Goal: Information Seeking & Learning: Learn about a topic

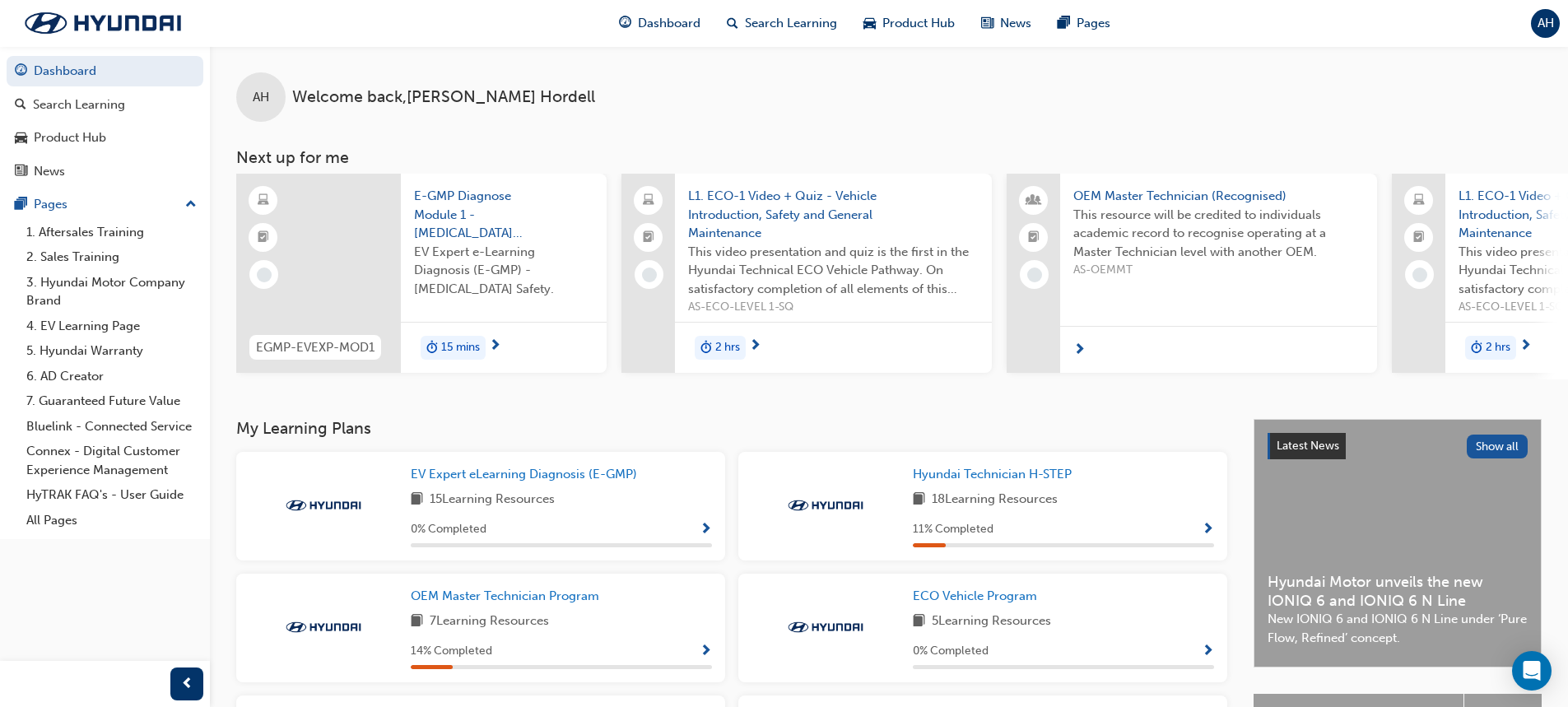
click at [482, 260] on span "EV Expert e-Learning Diagnosis (E-GMP) - [MEDICAL_DATA] Safety." at bounding box center [503, 270] width 180 height 56
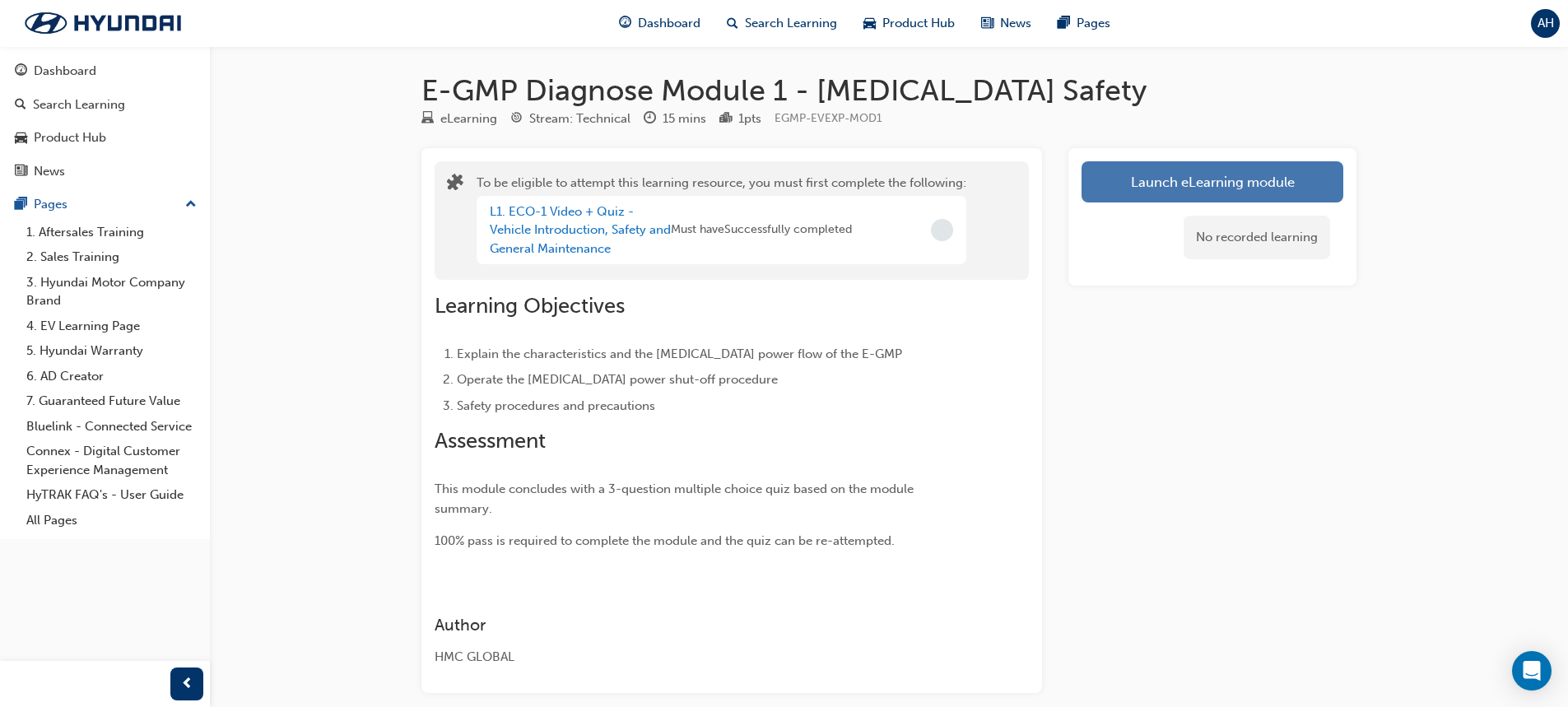
click at [1150, 181] on button "Launch eLearning module" at bounding box center [1213, 182] width 261 height 41
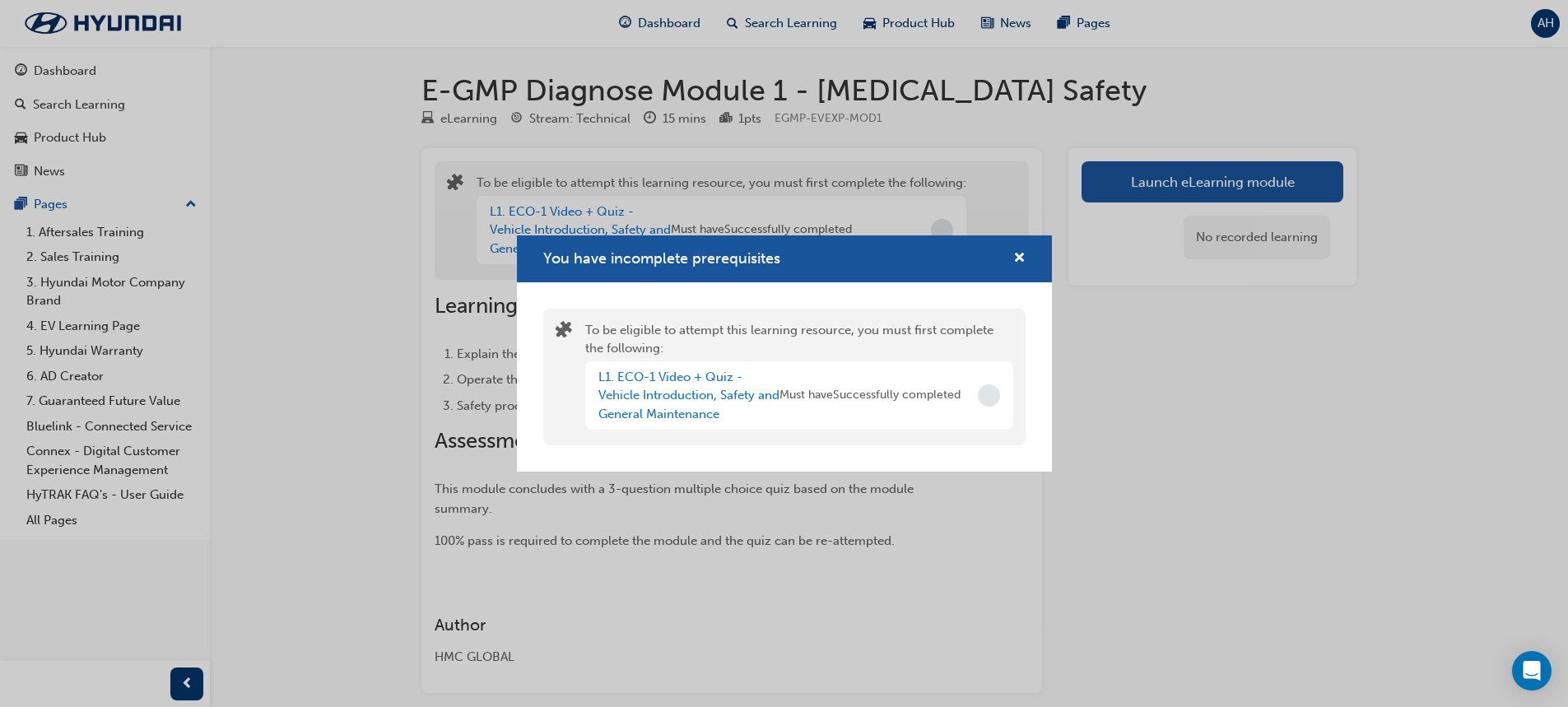
click at [989, 394] on span "Incomplete" at bounding box center [989, 396] width 22 height 22
click at [1018, 255] on span "cross-icon" at bounding box center [1019, 259] width 12 height 15
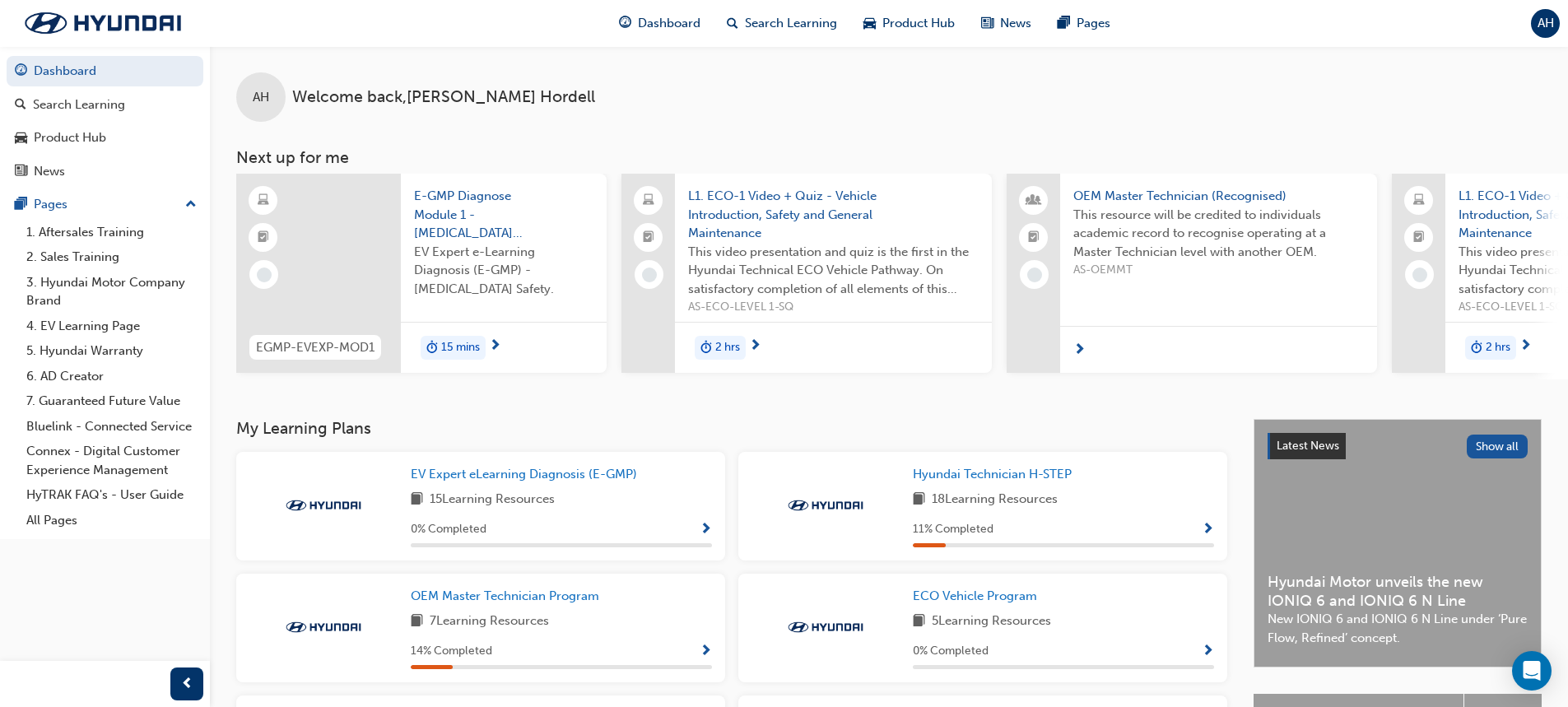
drag, startPoint x: 1123, startPoint y: 146, endPoint x: 1088, endPoint y: 146, distance: 35.0
click at [1088, 146] on div "AH Welcome back , [PERSON_NAME] Next up for me EGMP-EVEXP-MOD1 E-GMP Diagnose M…" at bounding box center [889, 213] width 1358 height 334
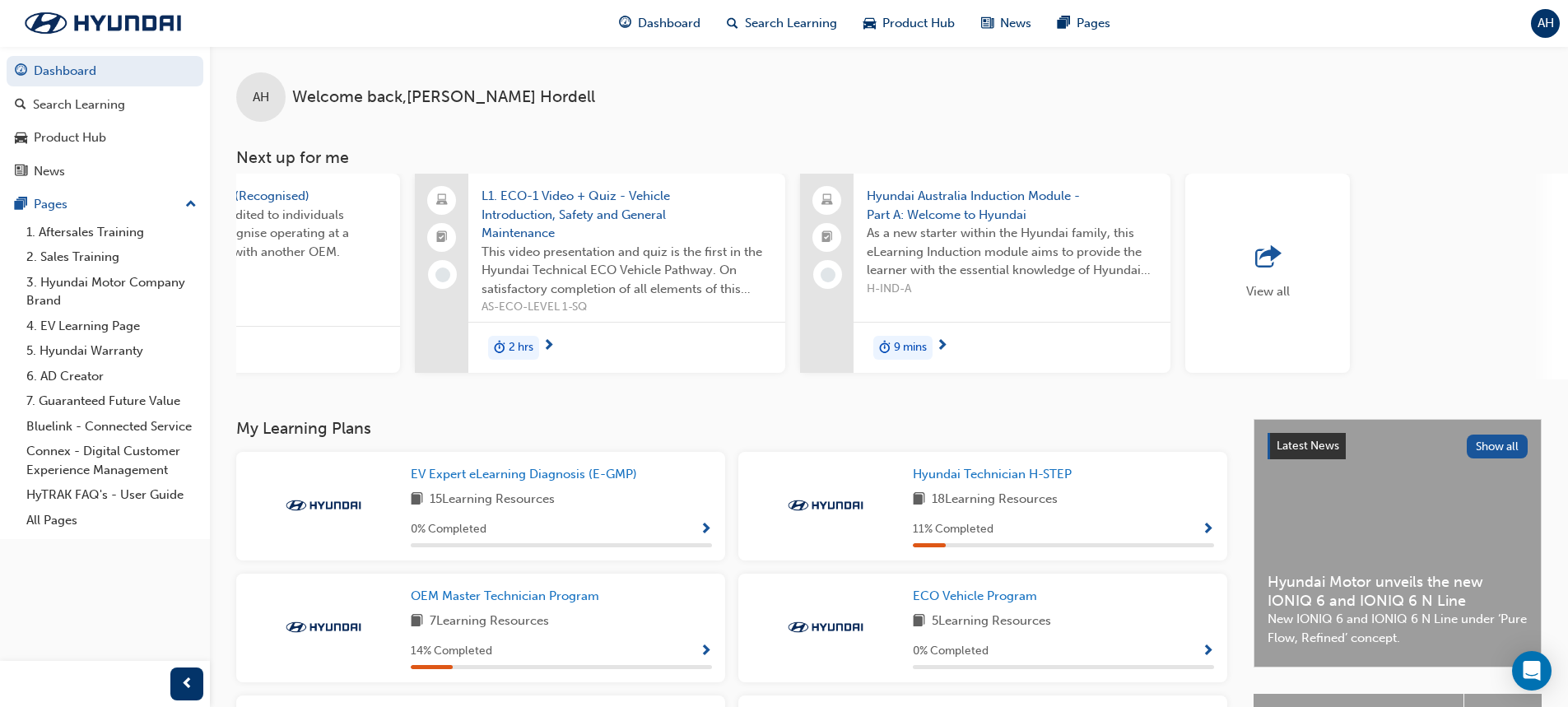
click at [1266, 311] on div "View all" at bounding box center [1267, 274] width 164 height 200
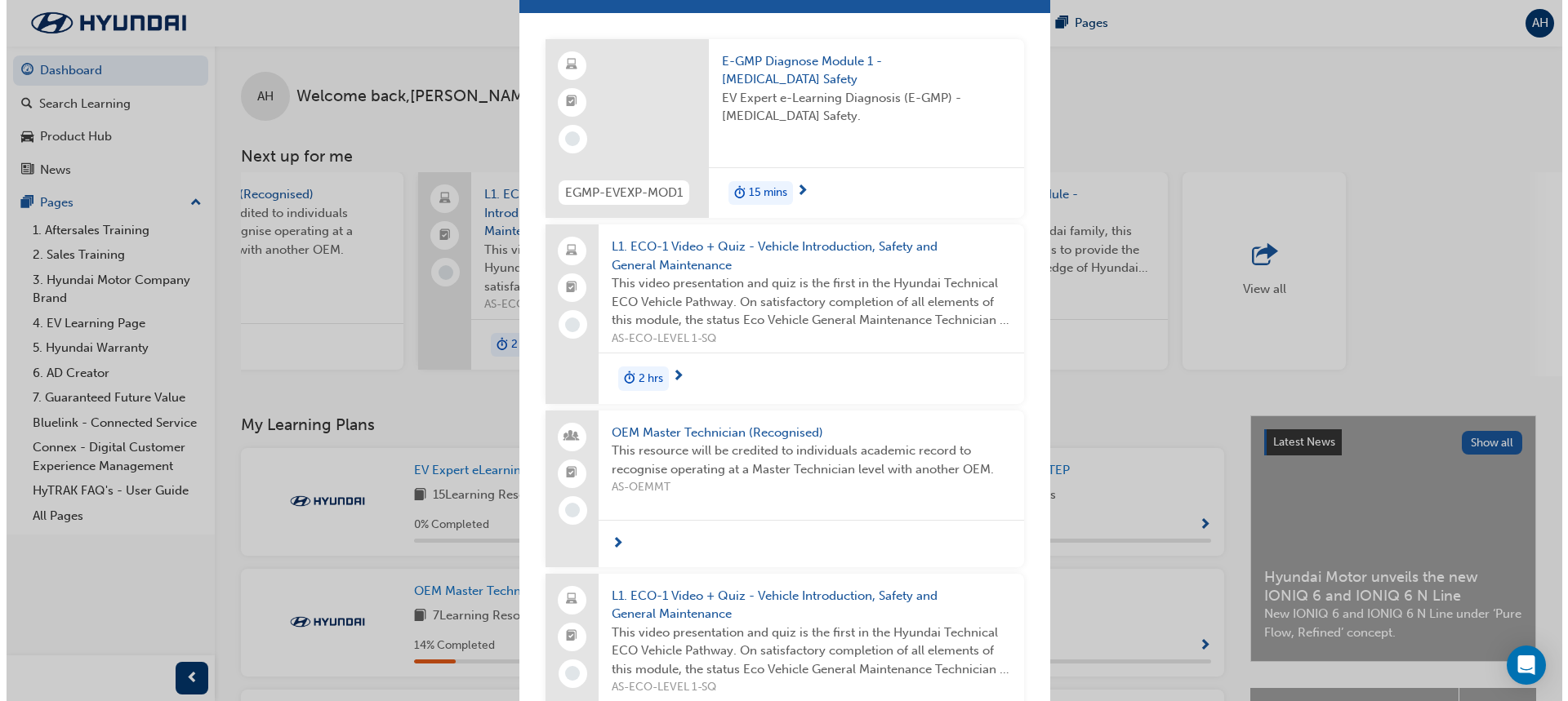
scroll to position [0, 0]
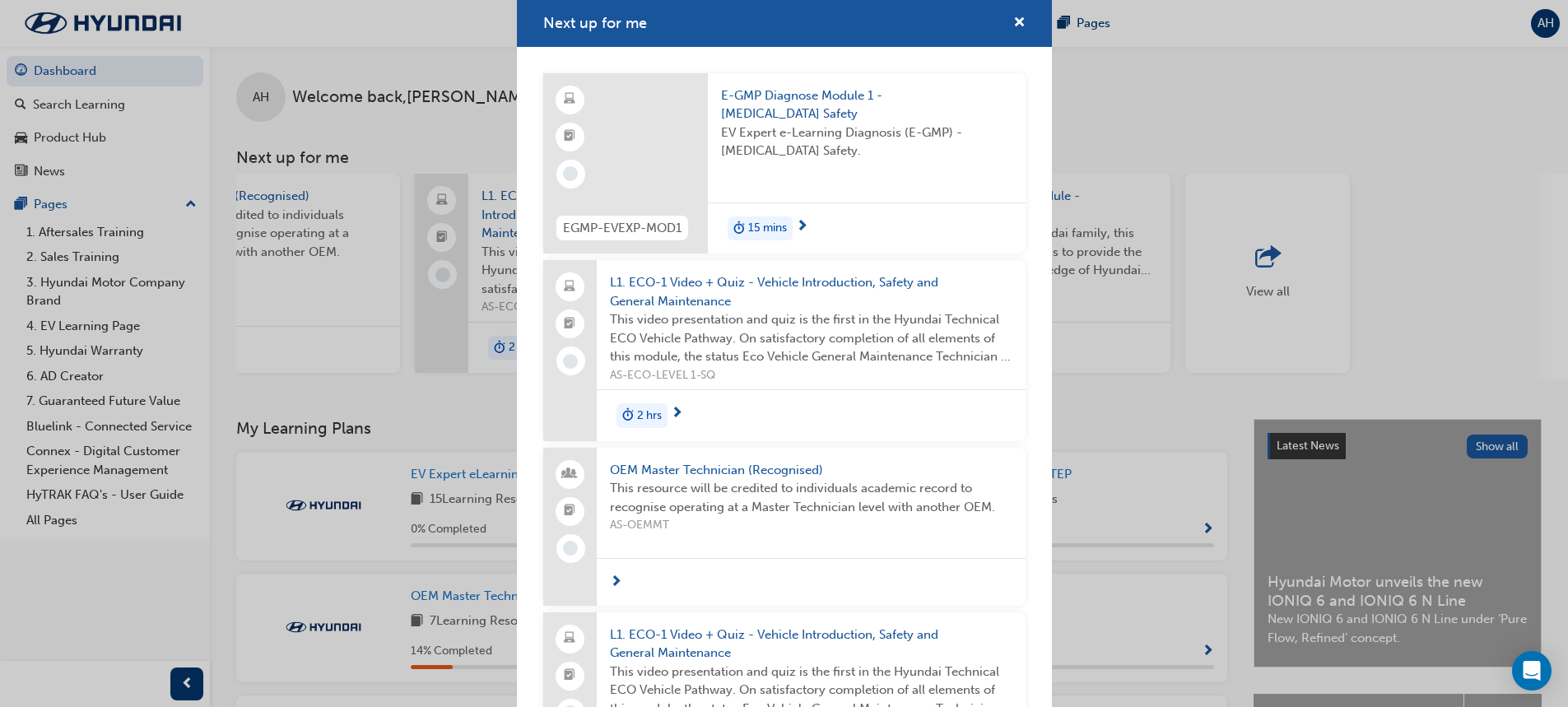
click at [649, 415] on span "2 hrs" at bounding box center [649, 416] width 25 height 19
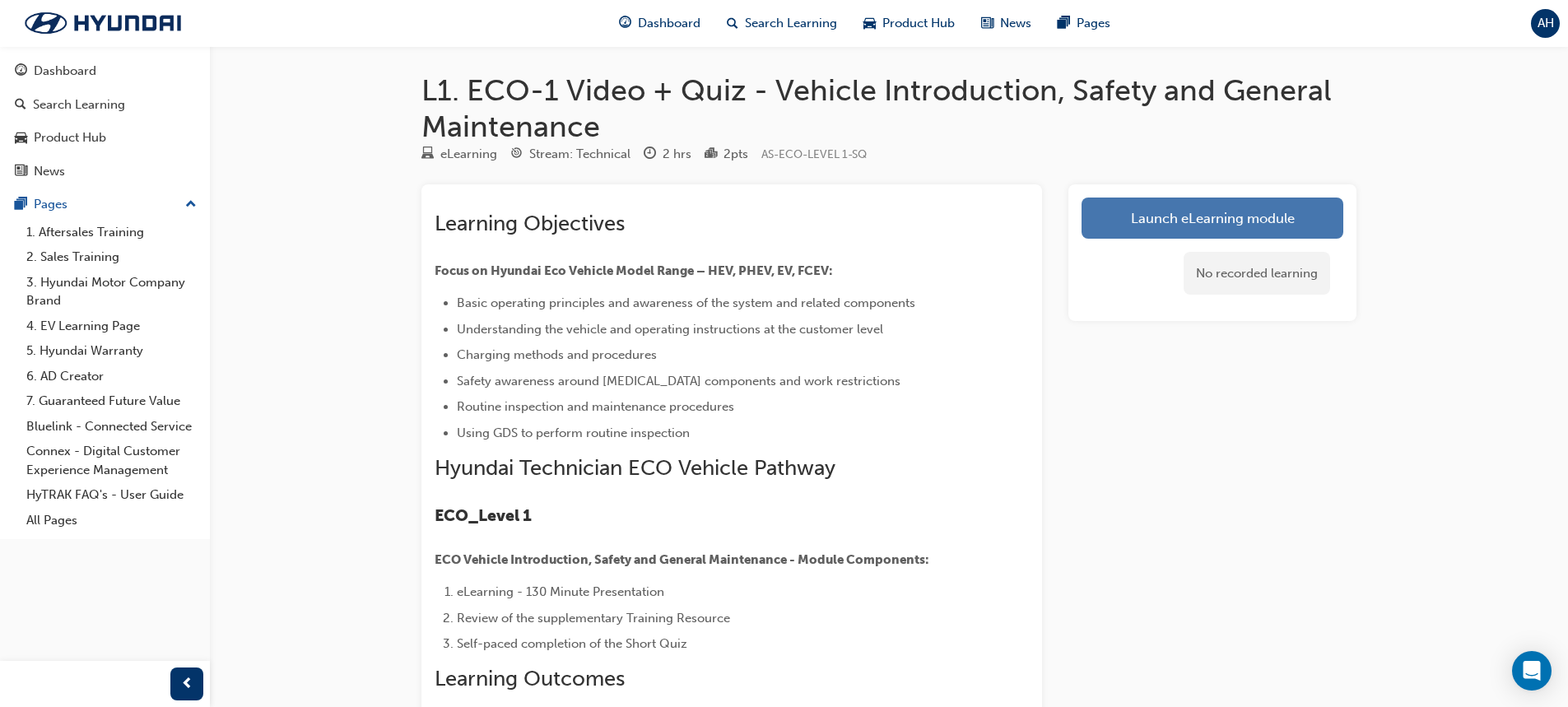
click at [1196, 221] on link "Launch eLearning module" at bounding box center [1213, 218] width 261 height 41
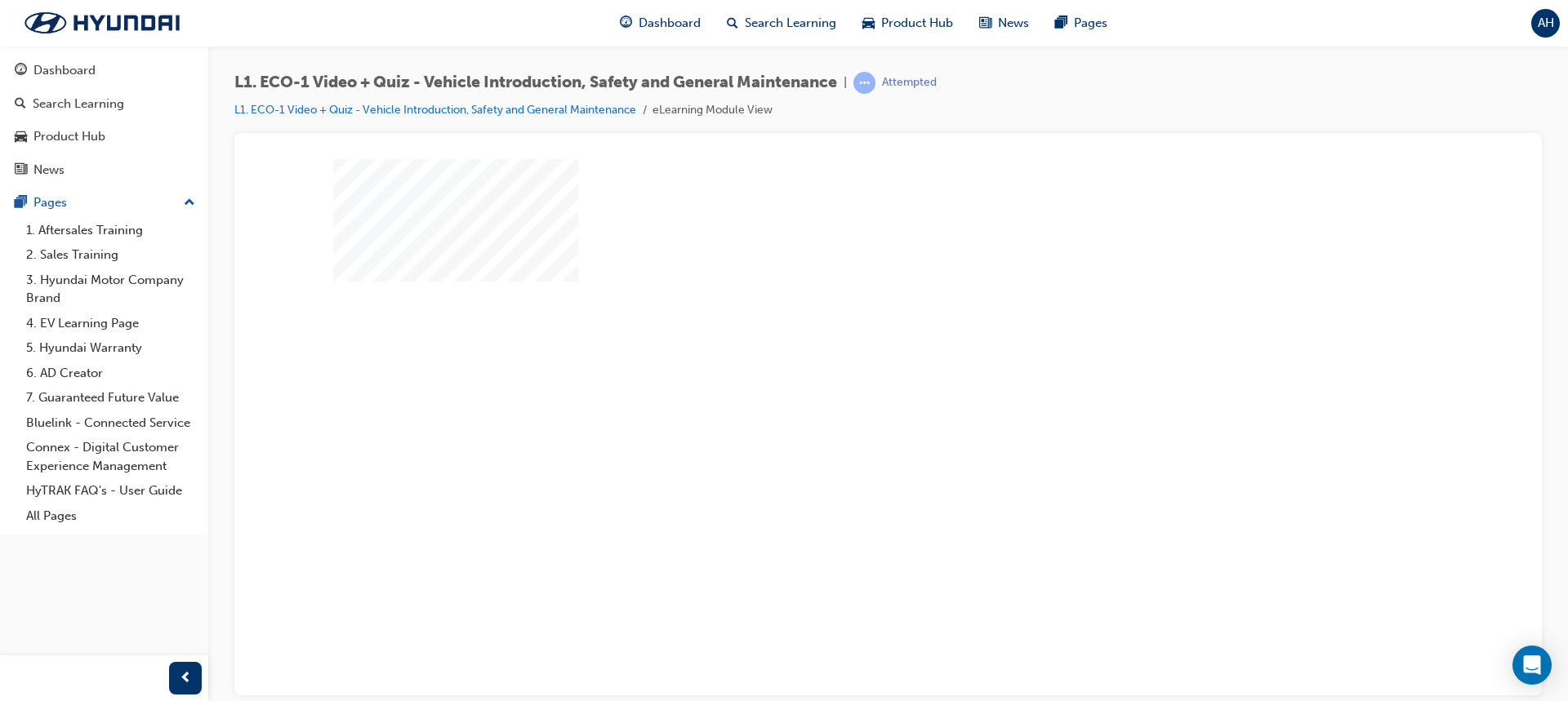
click at [841, 379] on div "play" at bounding box center [841, 379] width 0 height 0
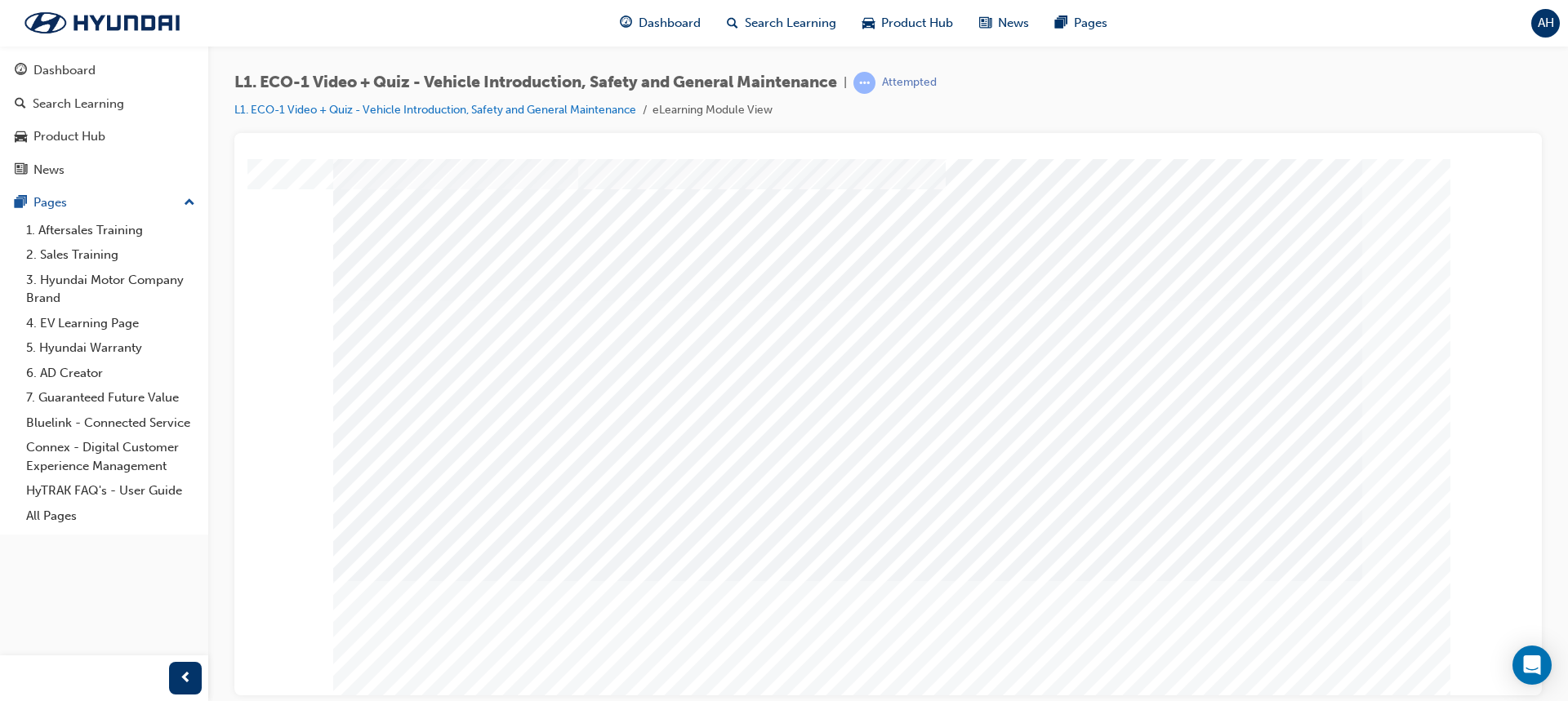
scroll to position [76, 0]
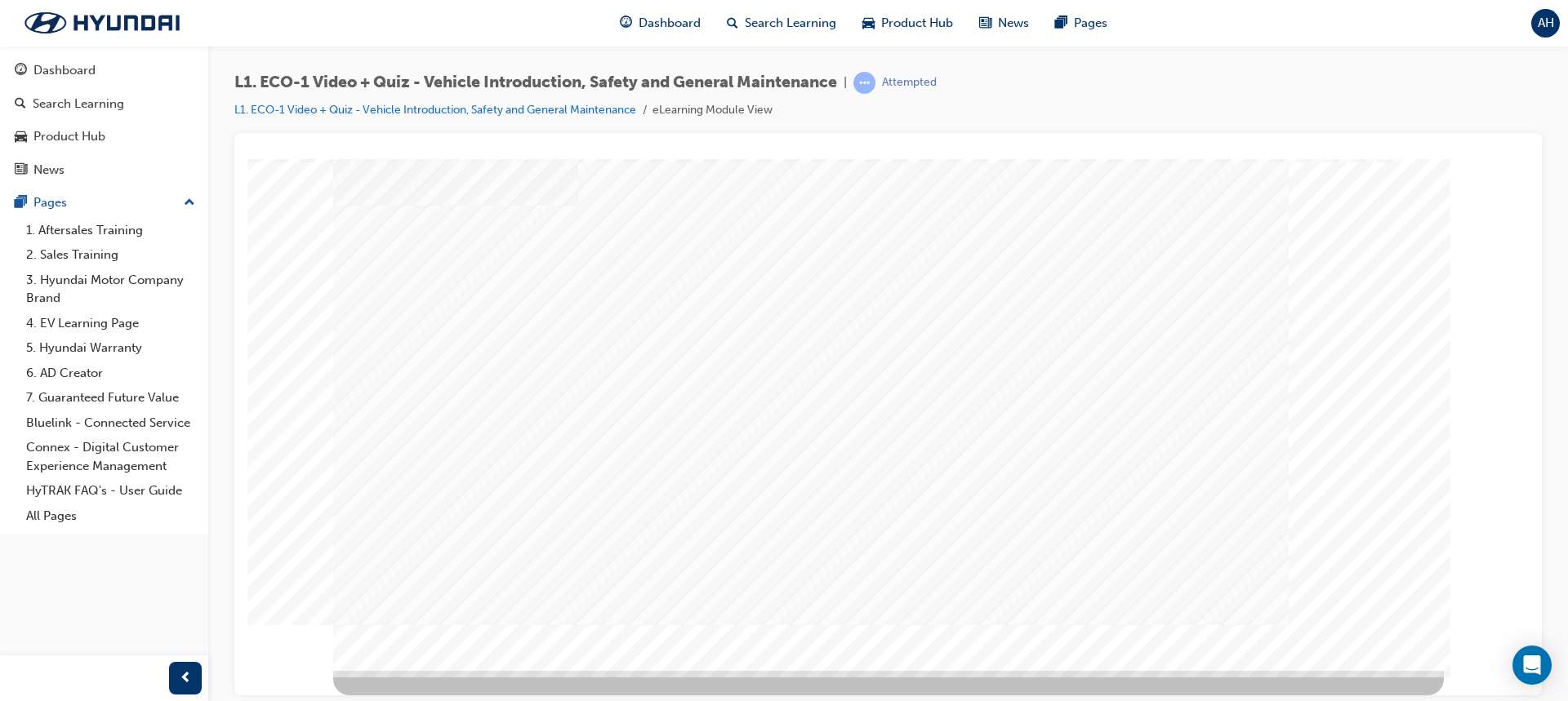
scroll to position [0, 0]
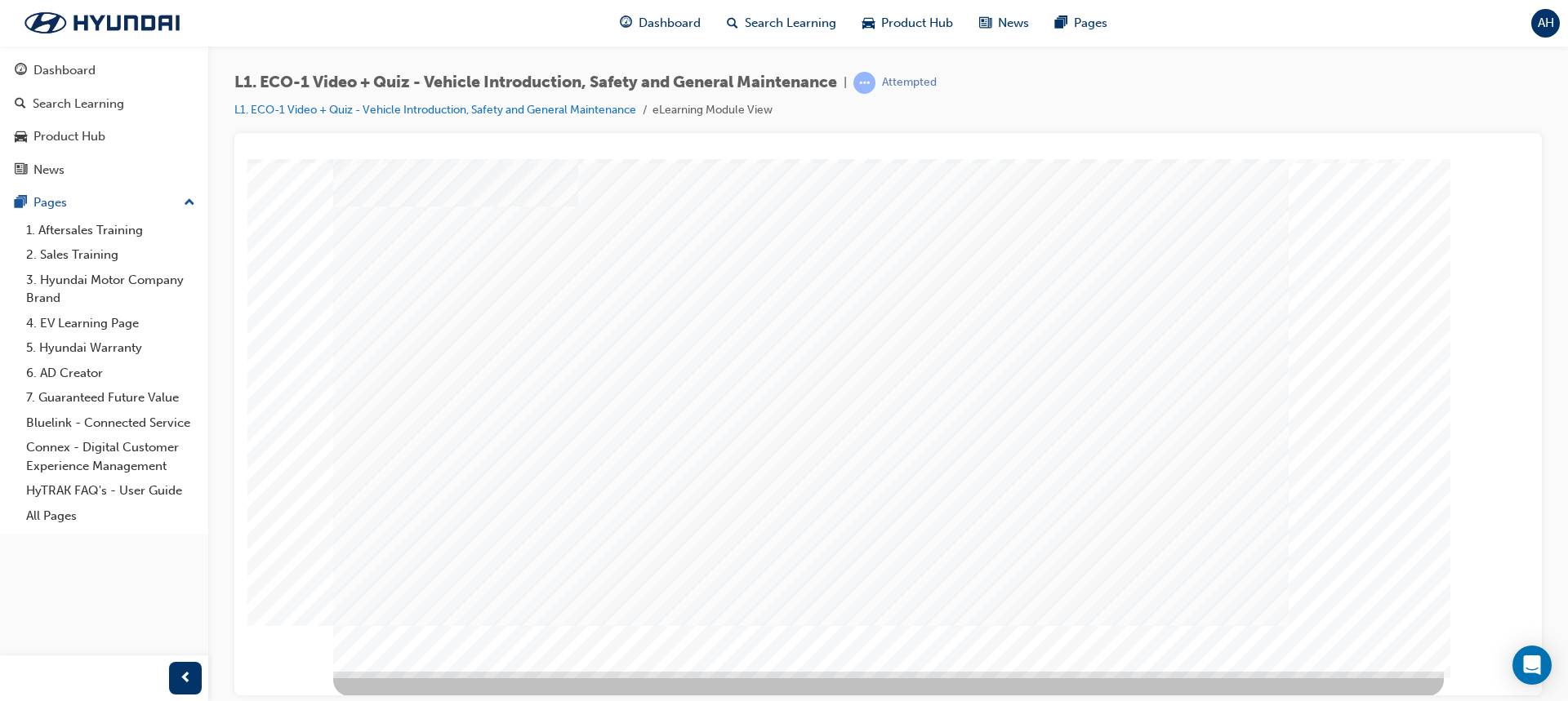
scroll to position [76, 0]
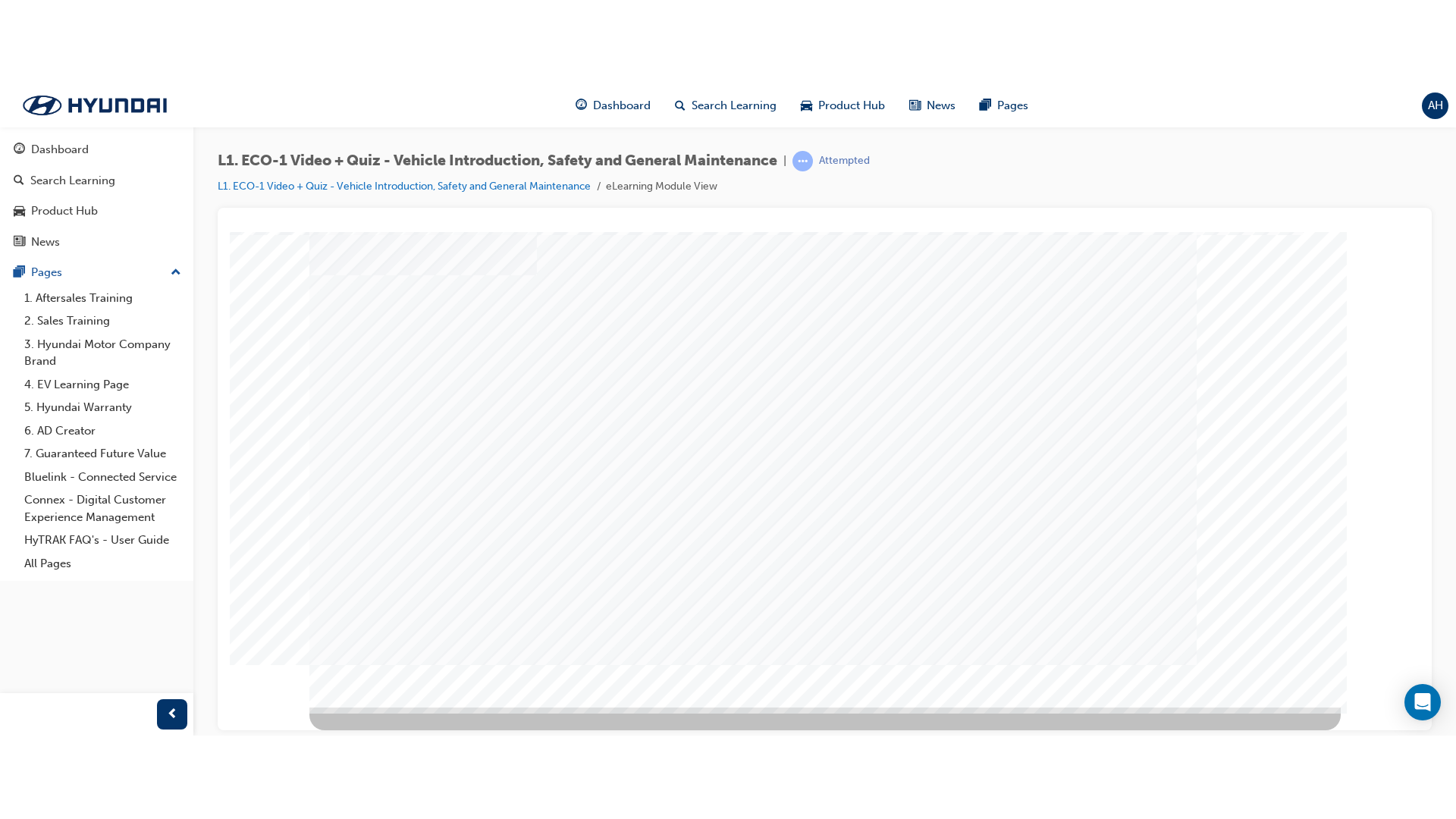
scroll to position [0, 0]
